Goal: Check status

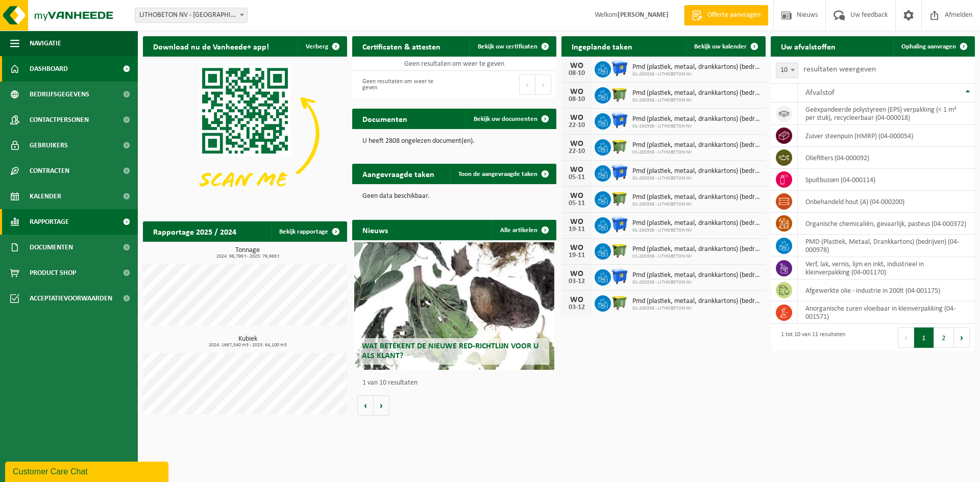
click at [55, 221] on span "Rapportage" at bounding box center [49, 222] width 39 height 26
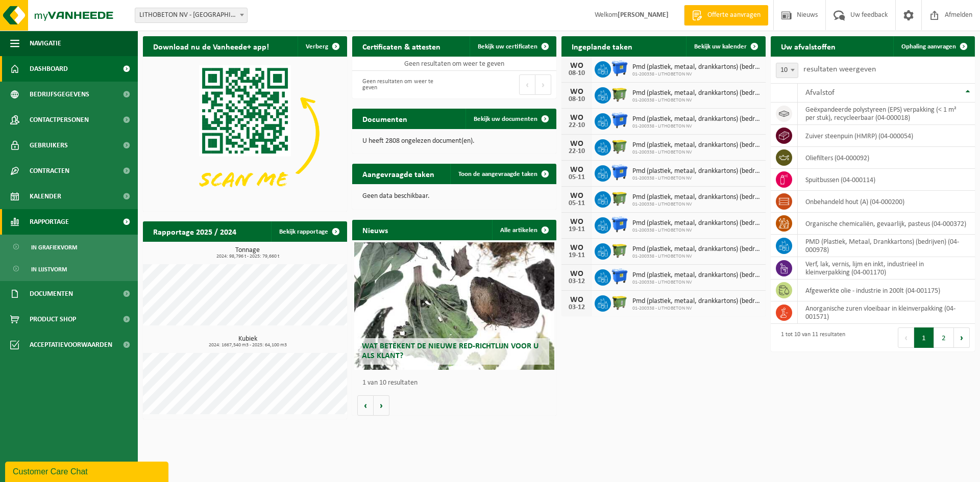
click at [55, 221] on span "Rapportage" at bounding box center [49, 222] width 39 height 26
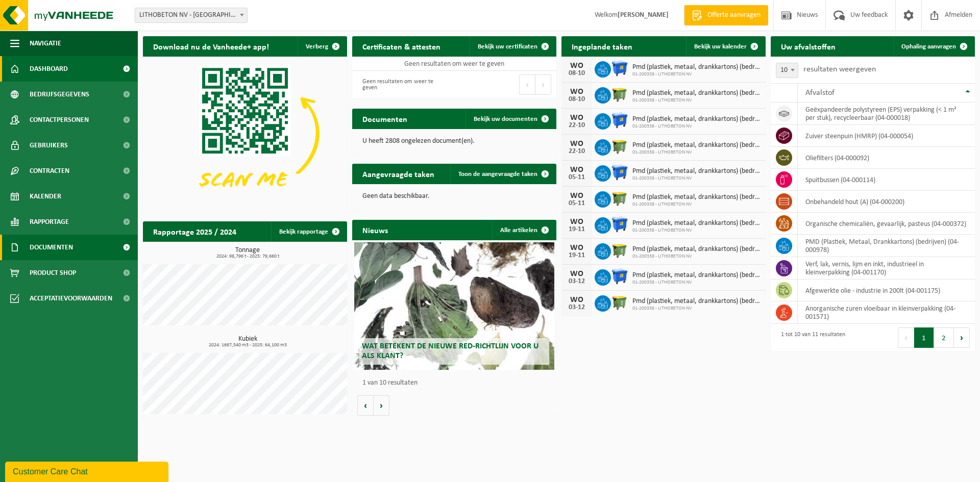
click at [78, 242] on link "Documenten" at bounding box center [69, 248] width 138 height 26
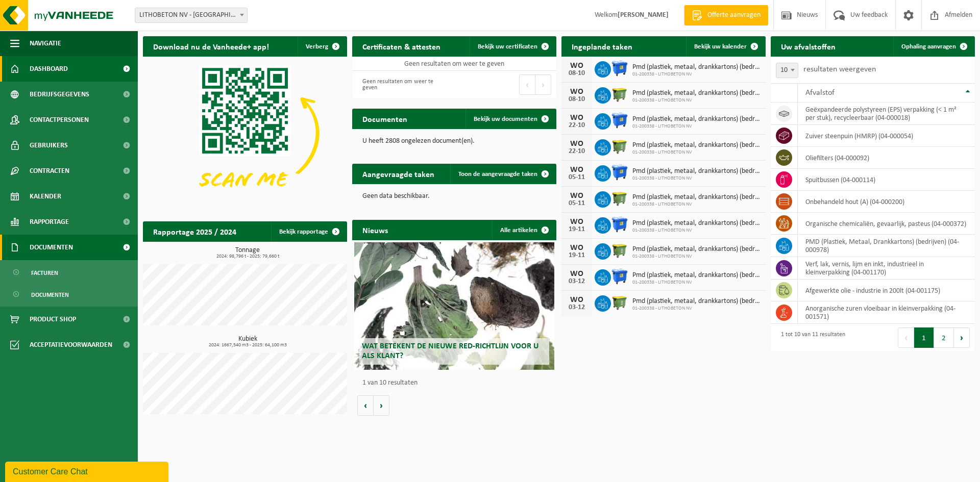
click at [78, 242] on link "Documenten" at bounding box center [69, 248] width 138 height 26
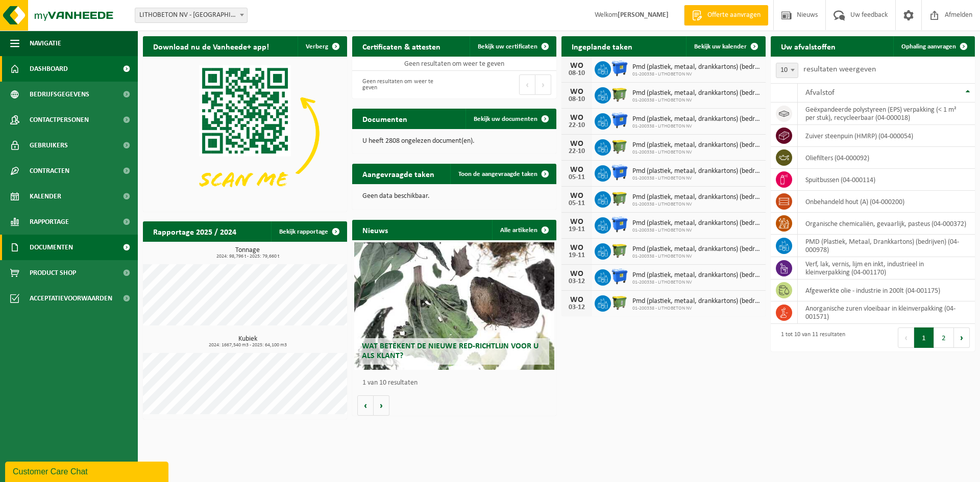
click at [78, 242] on link "Documenten" at bounding box center [69, 248] width 138 height 26
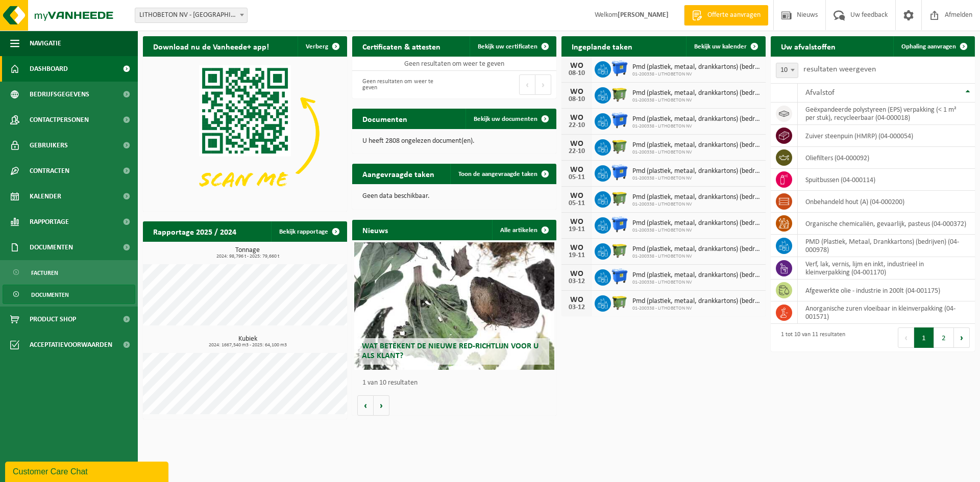
click at [48, 293] on span "Documenten" at bounding box center [50, 294] width 38 height 19
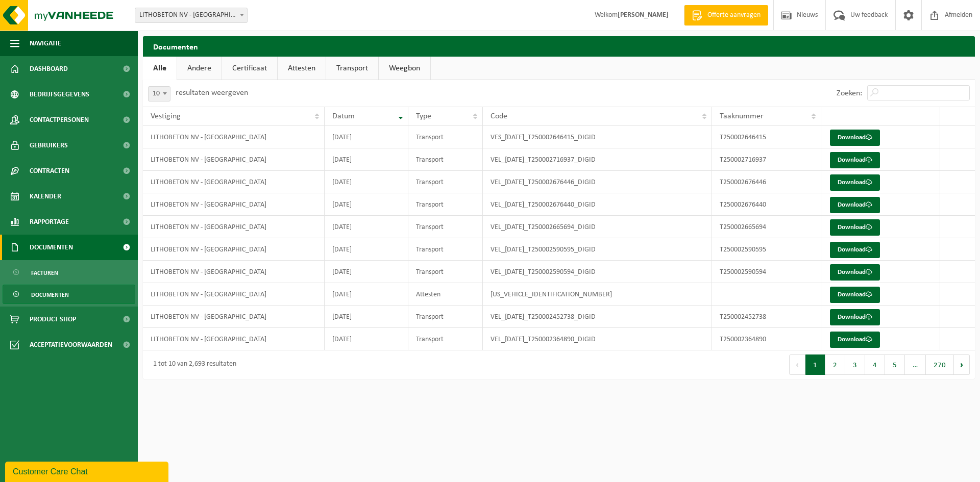
click at [52, 255] on span "Documenten" at bounding box center [51, 248] width 43 height 26
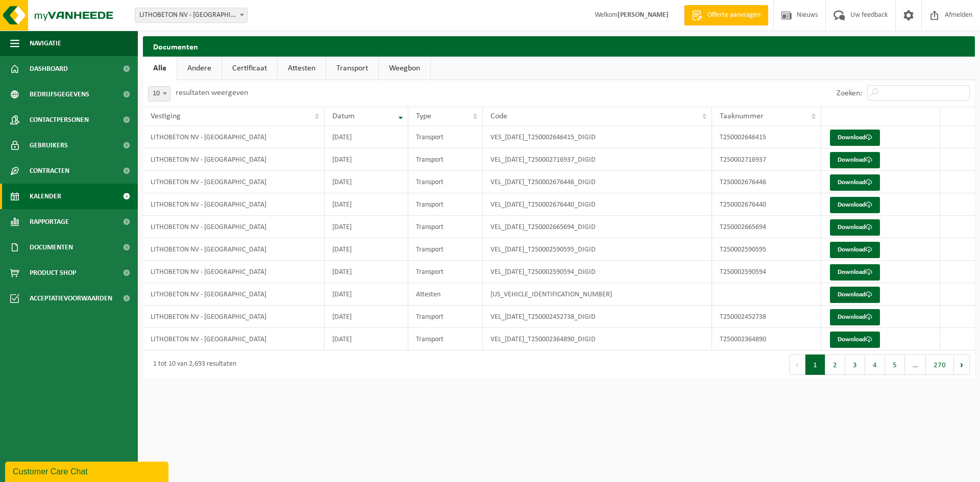
click at [49, 194] on span "Kalender" at bounding box center [46, 197] width 32 height 26
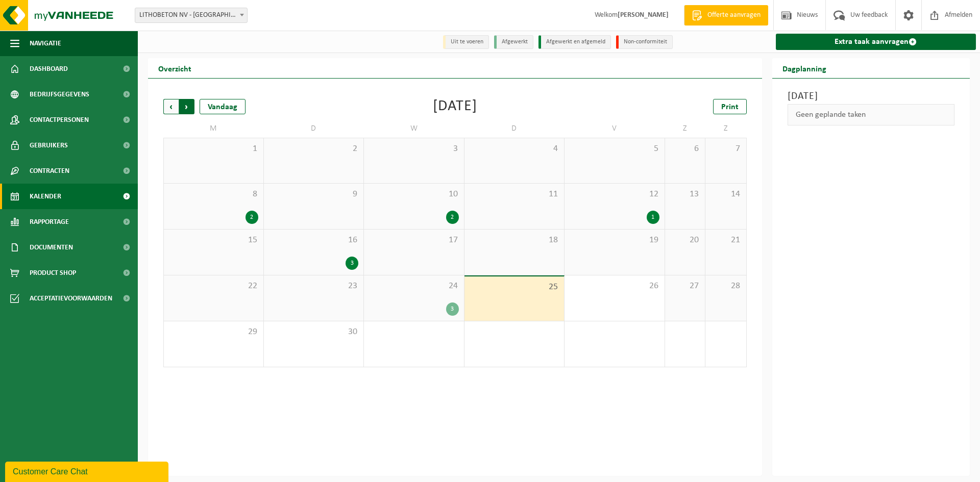
click at [176, 109] on span "Vorige" at bounding box center [170, 106] width 15 height 15
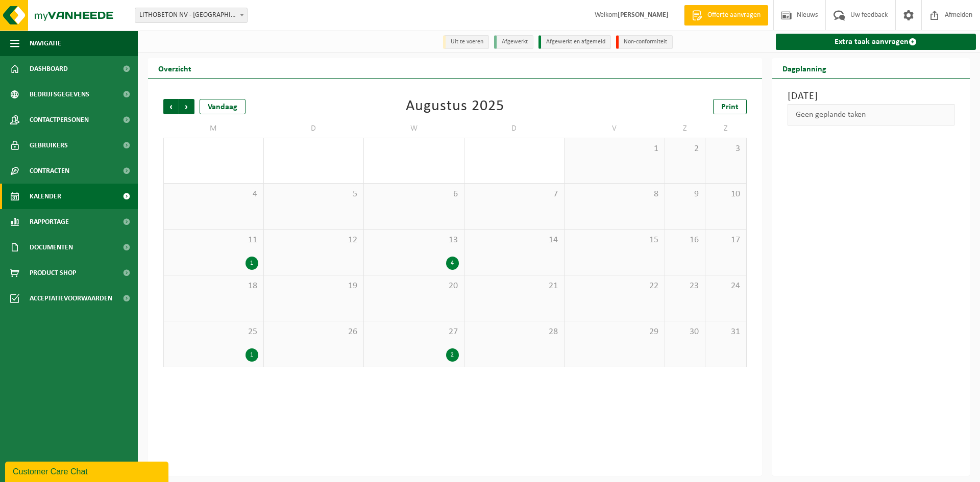
click at [452, 264] on div "4" at bounding box center [452, 263] width 13 height 13
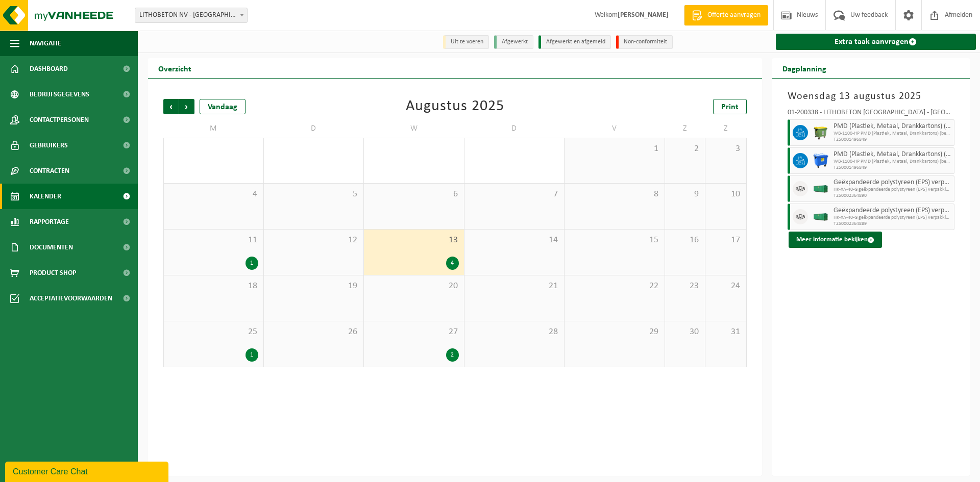
click at [854, 191] on span "HK-XA-40-G geëxpandeerde polystyreen (EPS) verpakking (< 1 m" at bounding box center [892, 190] width 118 height 6
click at [847, 191] on span "HK-XA-40-G geëxpandeerde polystyreen (EPS) verpakking (< 1 m" at bounding box center [892, 190] width 118 height 6
click at [837, 240] on button "Meer informatie bekijken" at bounding box center [834, 240] width 93 height 16
